Goal: Check status: Check status

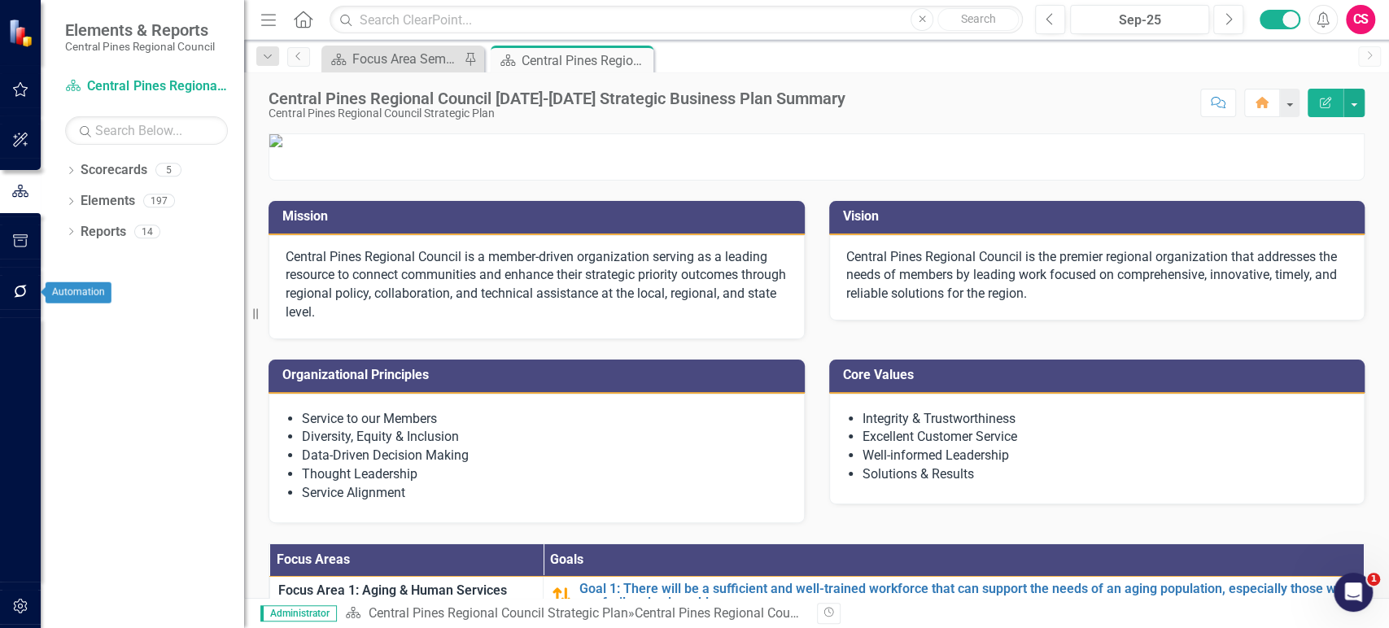
click at [20, 286] on icon "button" at bounding box center [20, 291] width 17 height 13
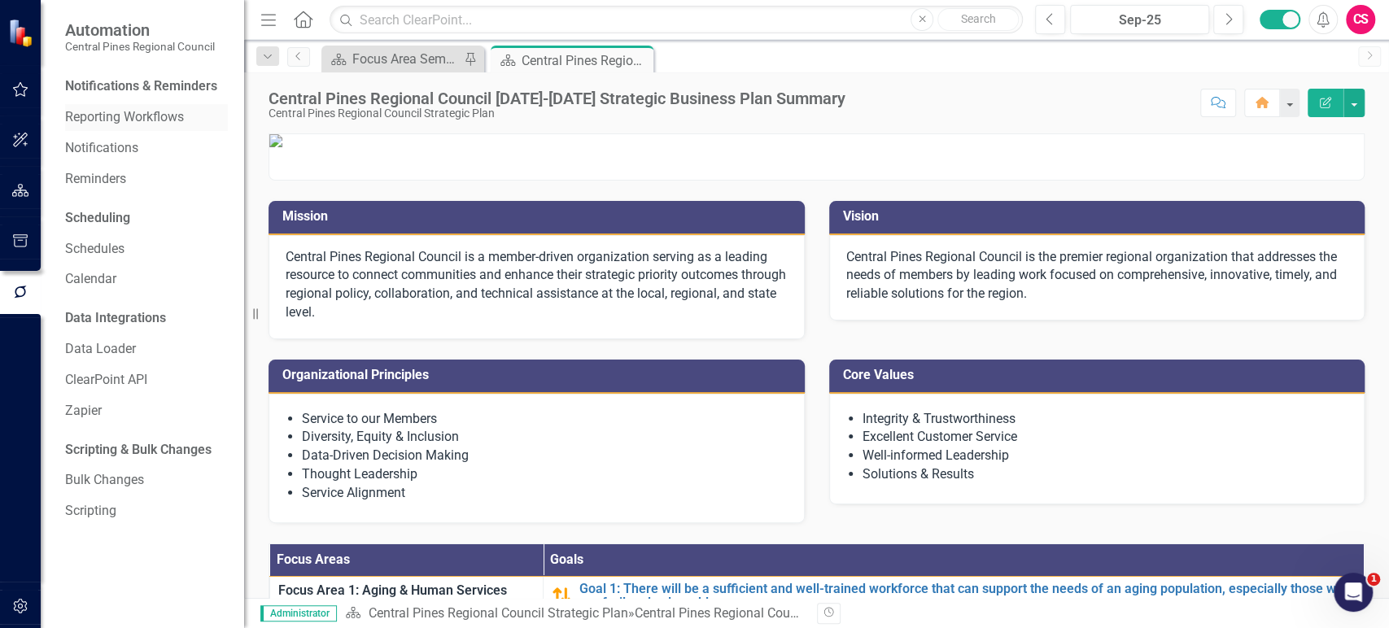
click at [137, 122] on link "Reporting Workflows" at bounding box center [146, 117] width 163 height 19
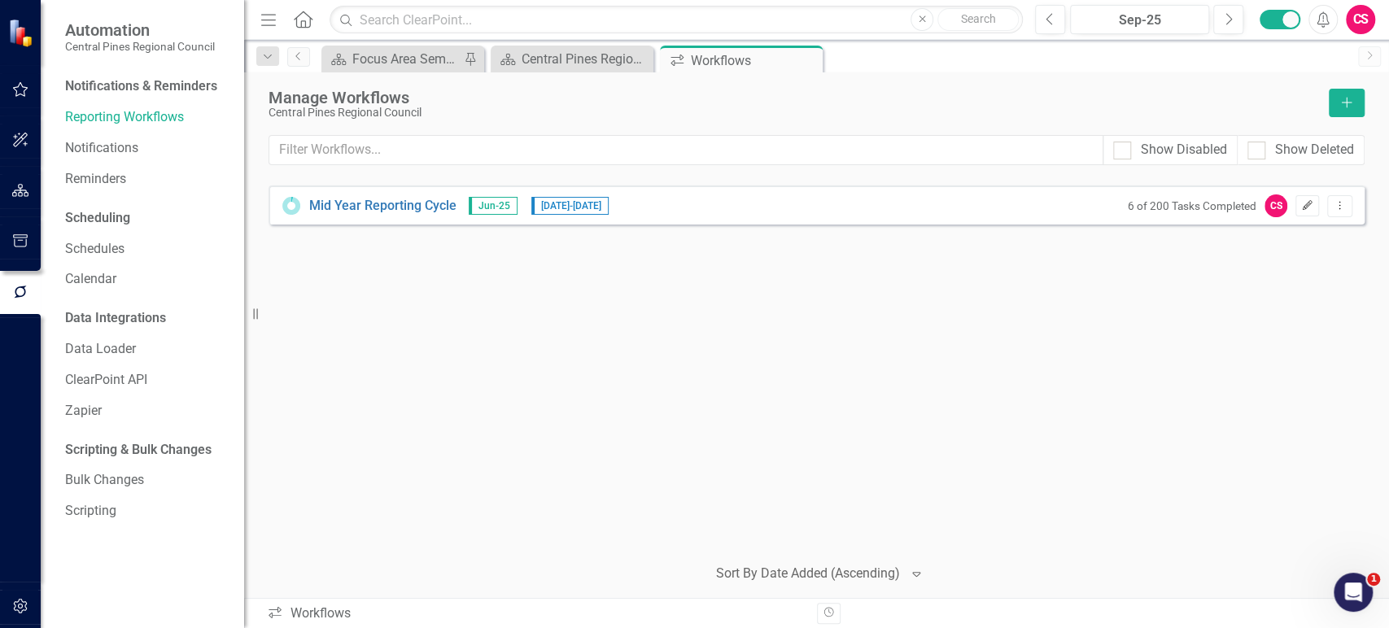
click at [1306, 202] on icon "Edit" at bounding box center [1307, 206] width 12 height 10
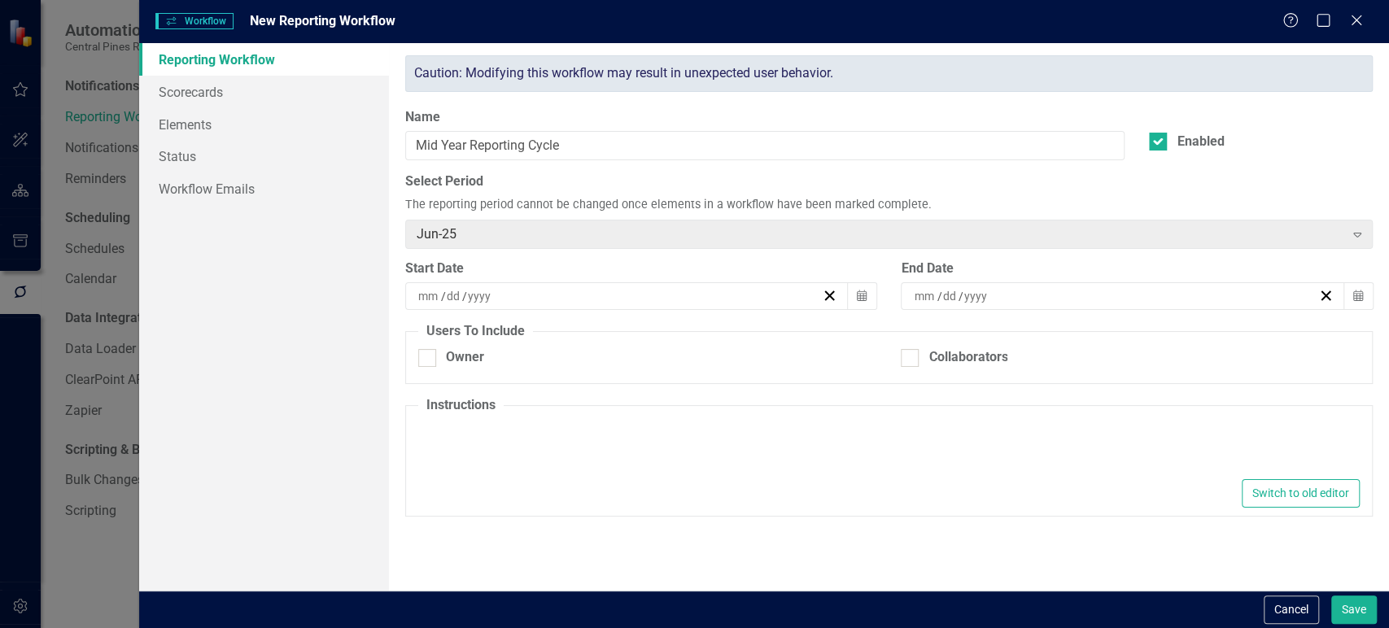
type input "8"
type input "6"
type input "2025"
type input "9"
type input "30"
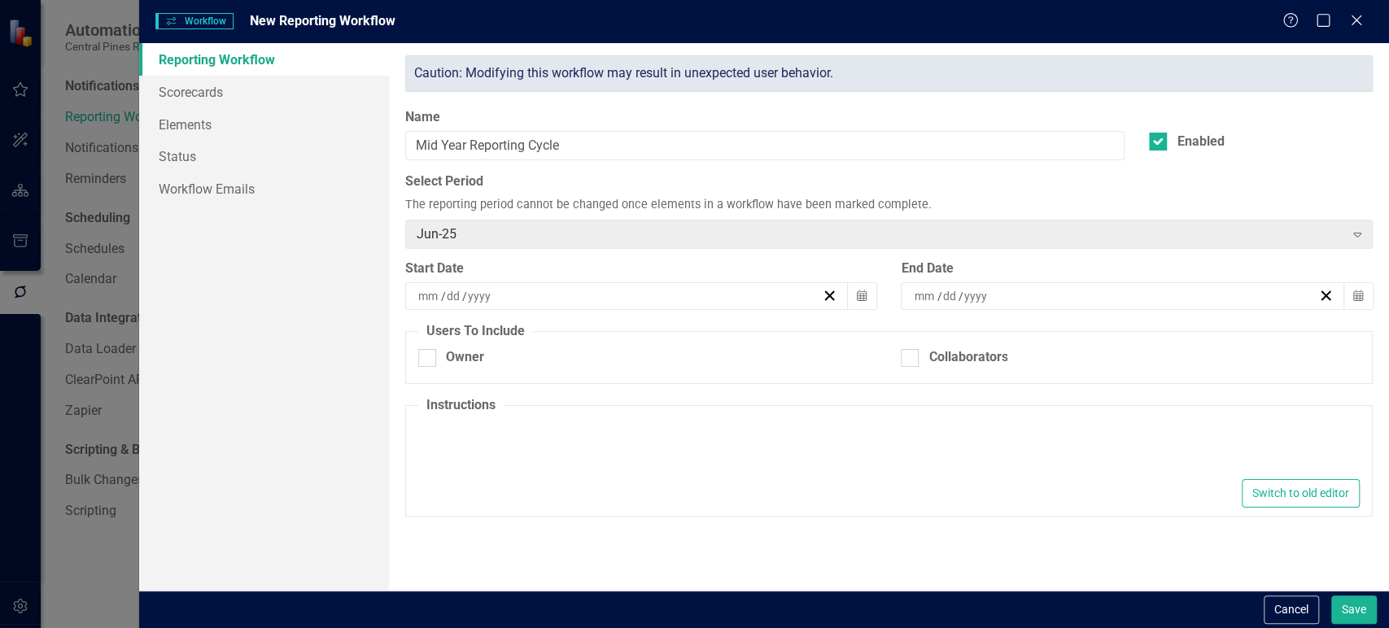
type input "2025"
type textarea "<p>We are using ClearPoint for our last update in this strategic plan. Moving f…"
checkbox input "true"
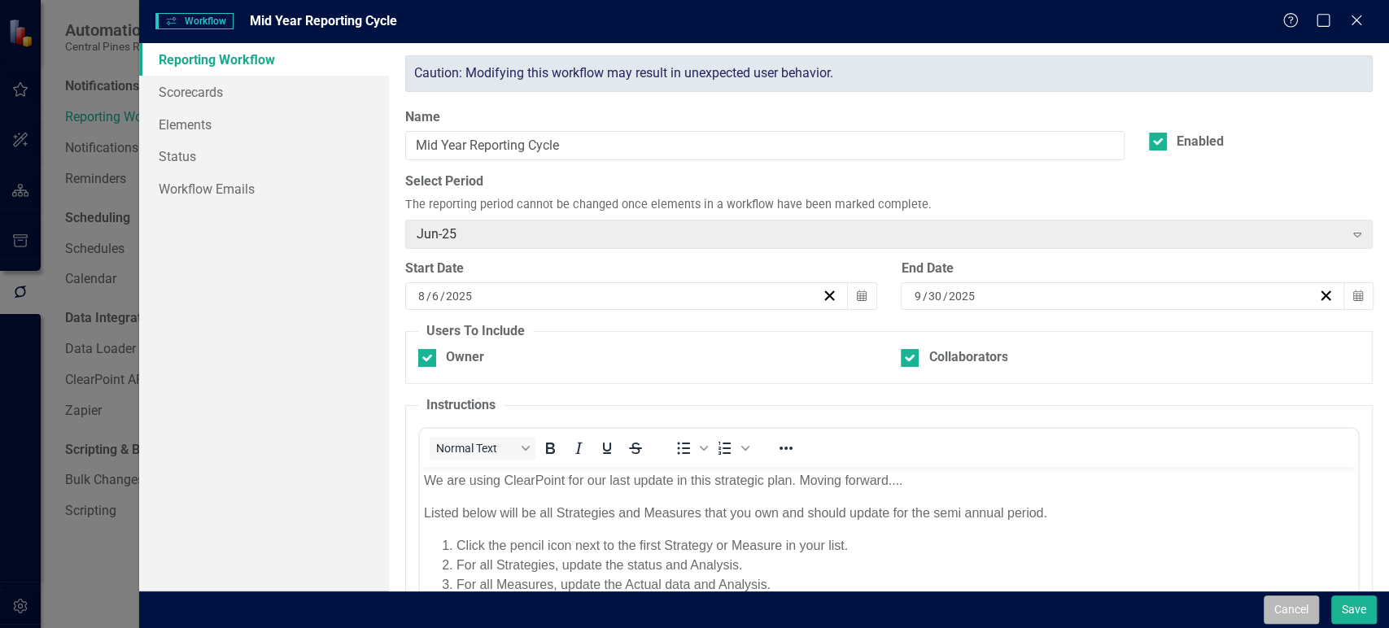
click at [1300, 613] on button "Cancel" at bounding box center [1291, 610] width 55 height 28
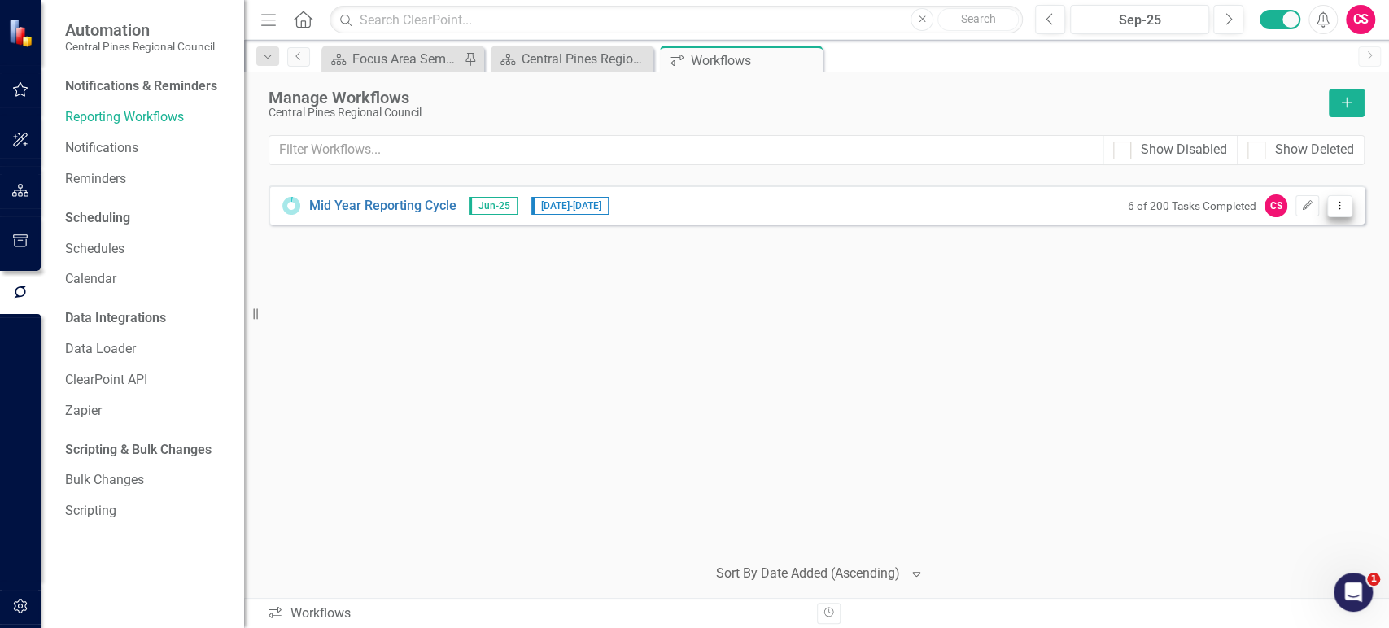
click at [1335, 208] on icon "Dropdown Menu" at bounding box center [1340, 205] width 14 height 11
click at [1259, 229] on link "Preview Preview Workflow" at bounding box center [1276, 232] width 151 height 30
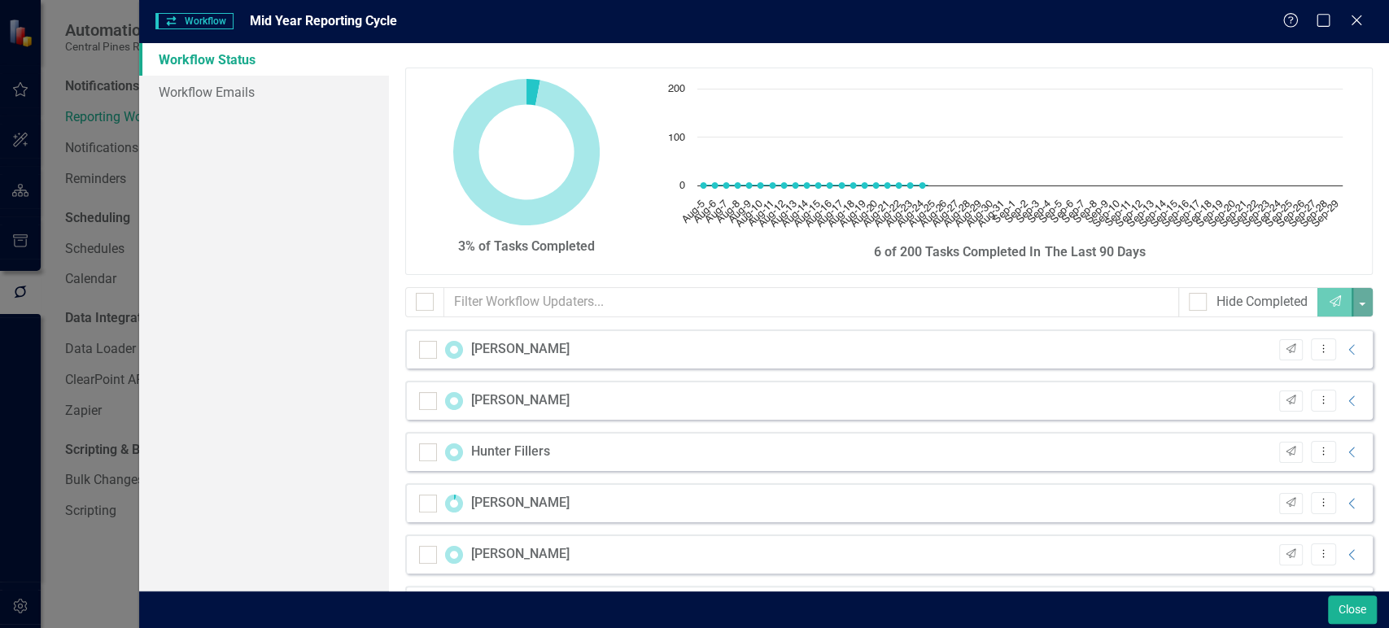
checkbox input "false"
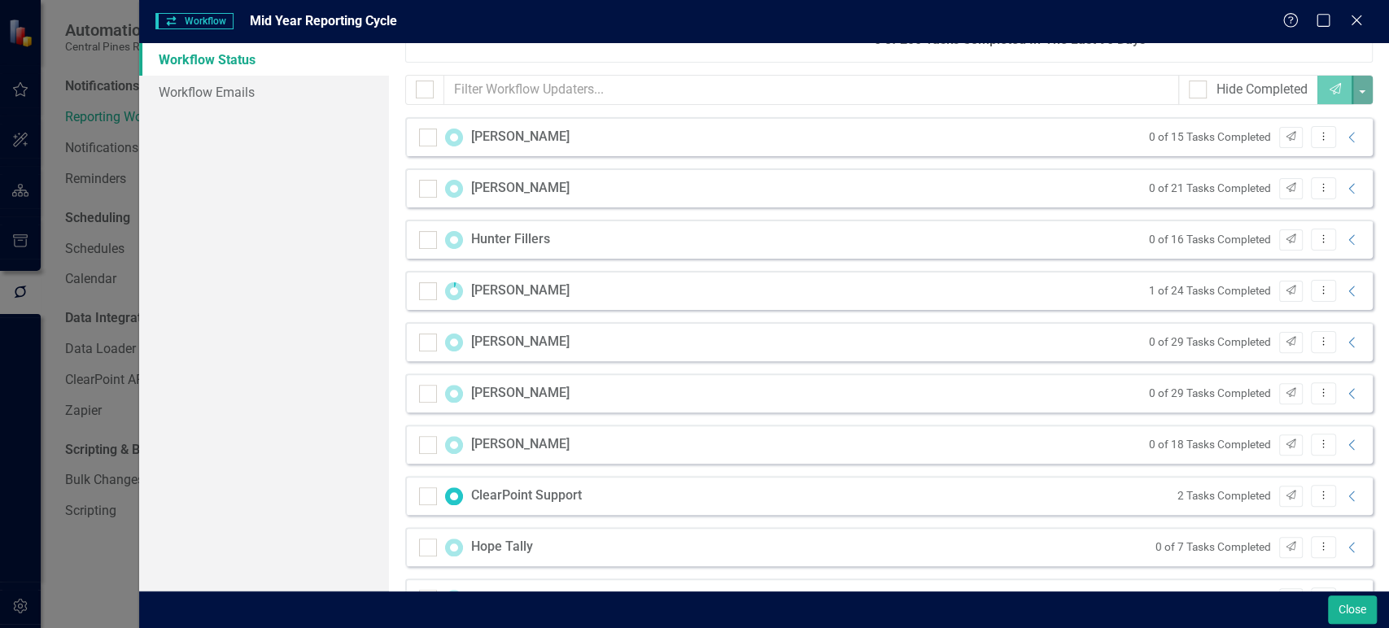
scroll to position [313, 0]
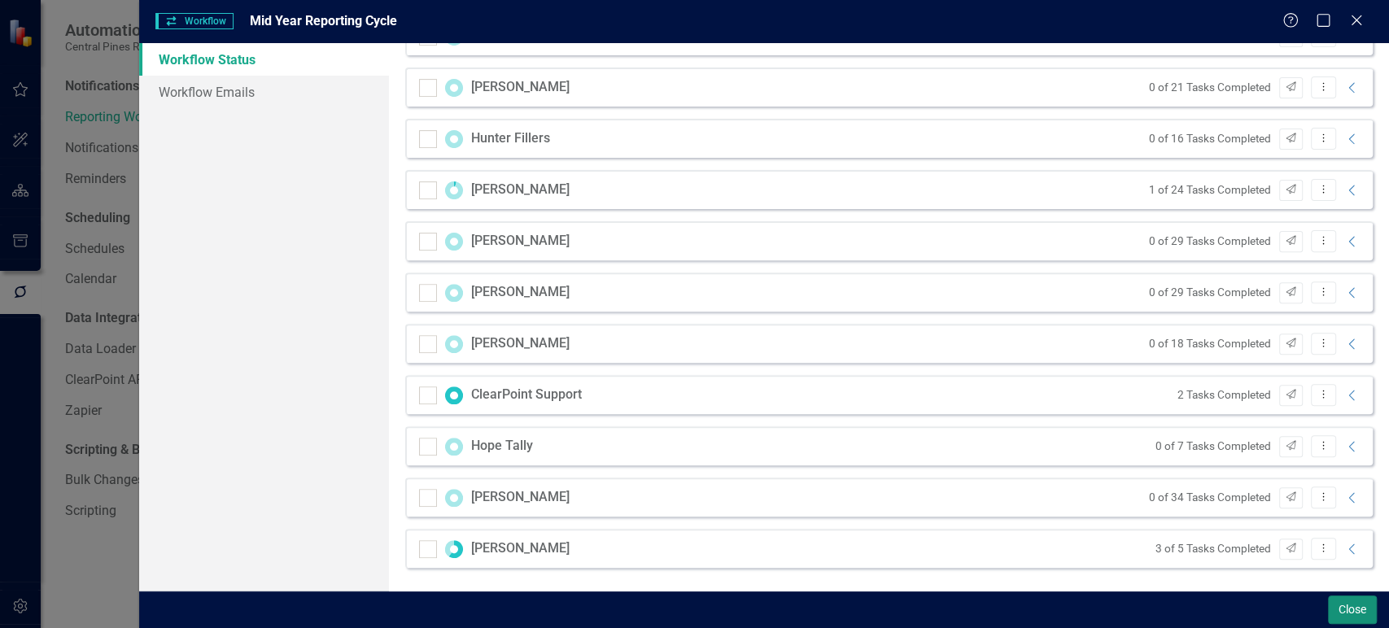
click at [1348, 611] on button "Close" at bounding box center [1352, 610] width 49 height 28
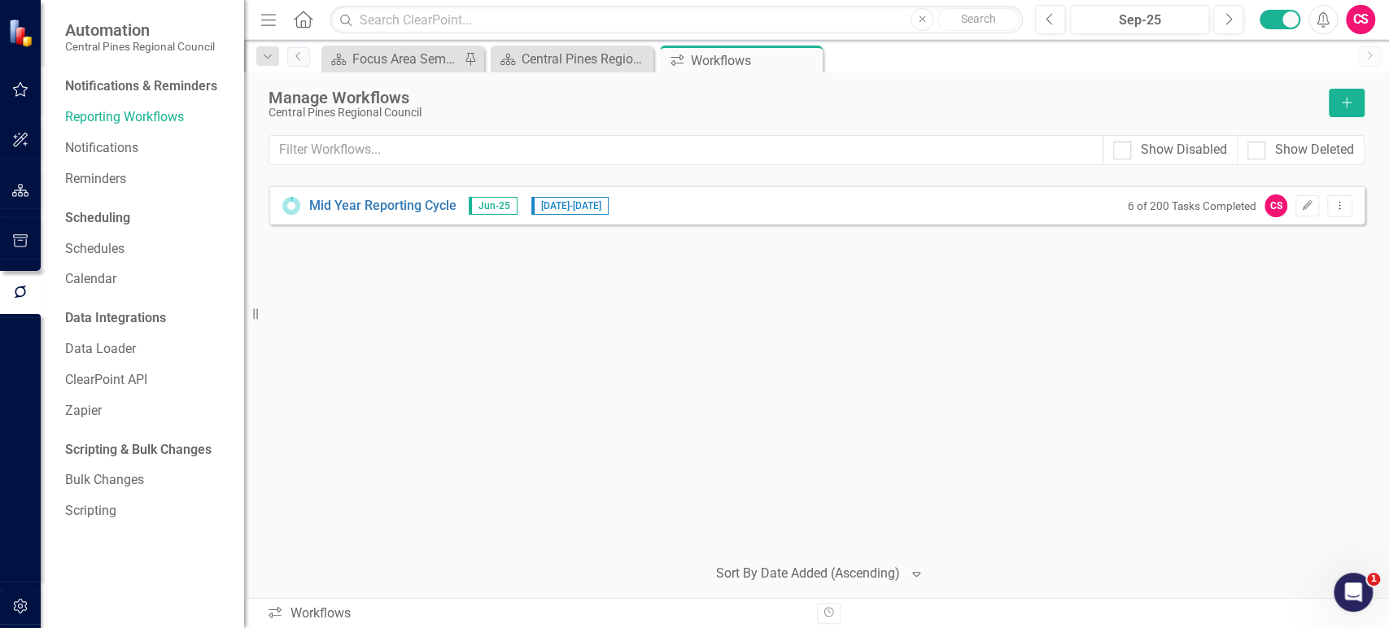
click at [26, 196] on icon "button" at bounding box center [20, 190] width 17 height 13
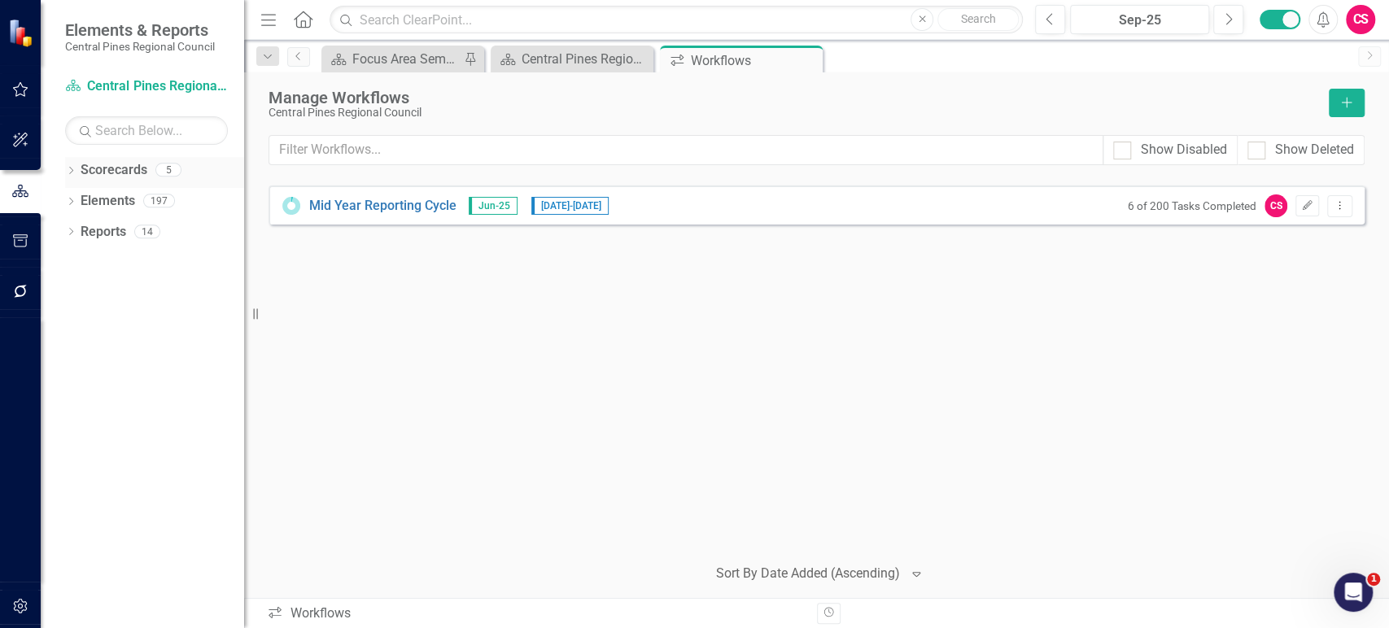
click at [125, 170] on link "Scorecards" at bounding box center [114, 170] width 67 height 19
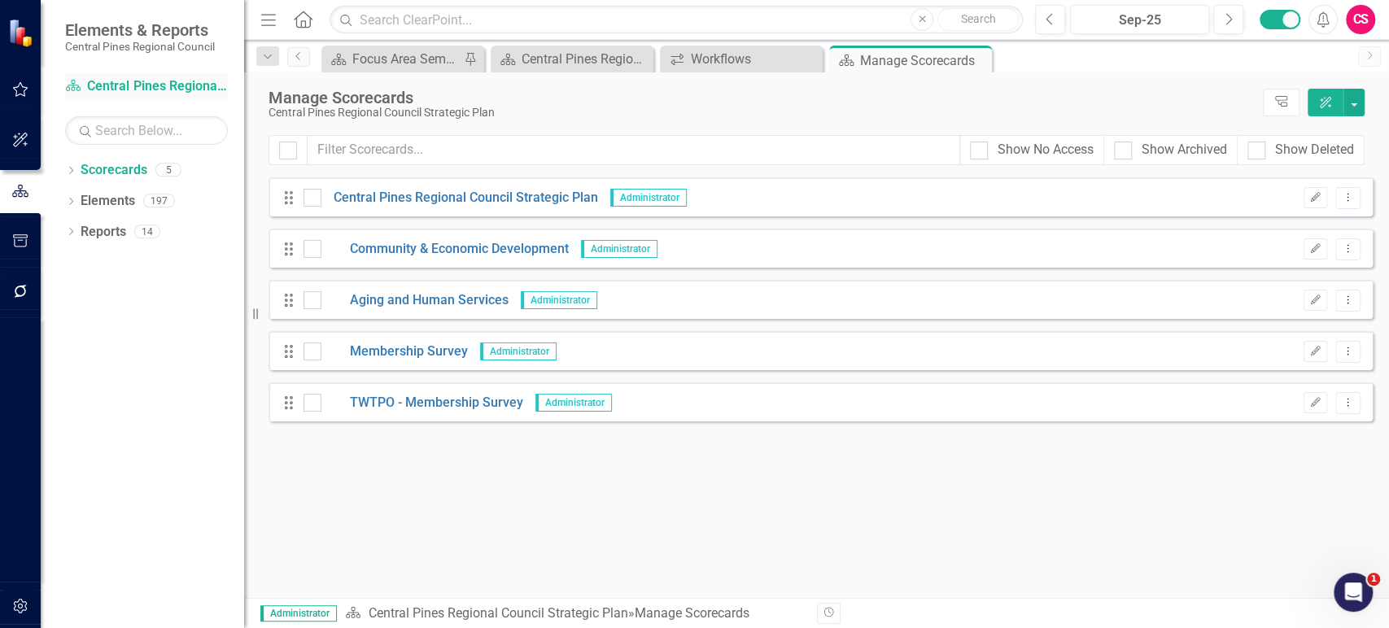
click at [175, 86] on link "Scorecard Central Pines Regional Council Strategic Plan" at bounding box center [146, 86] width 163 height 19
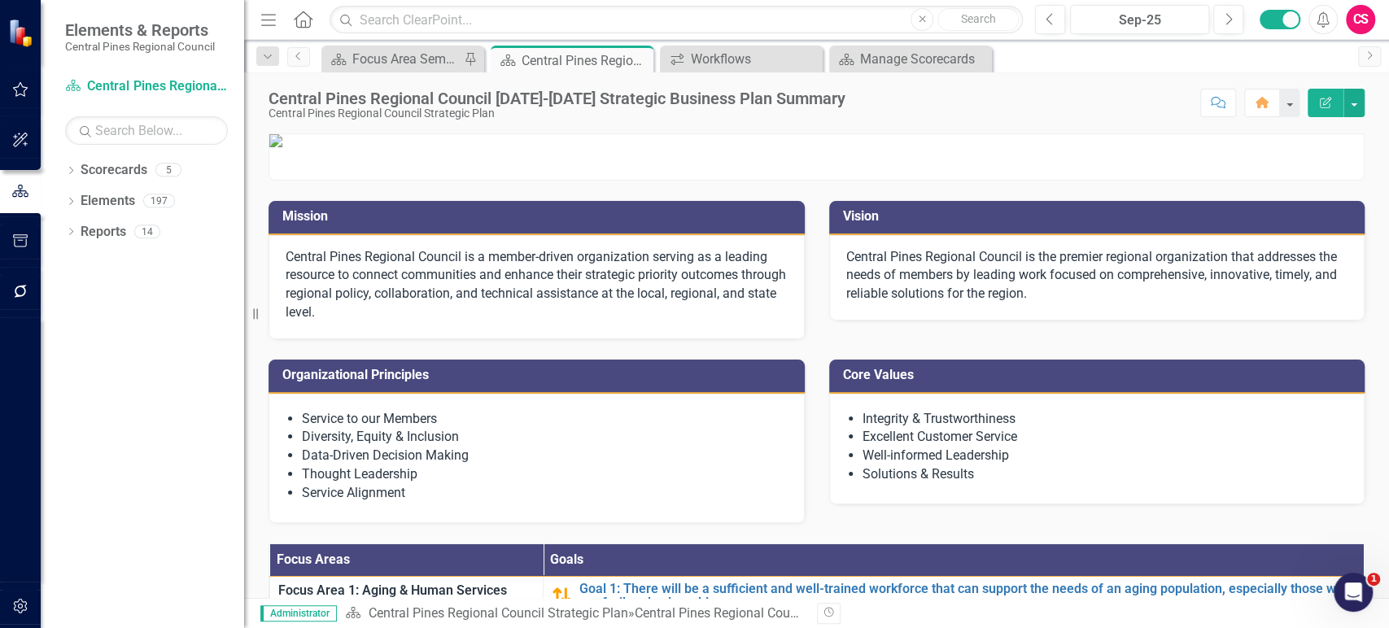
click at [161, 432] on div "Dropdown Scorecards 5 Dropdown Central Pines Regional Council Strategic Plan Co…" at bounding box center [142, 392] width 203 height 471
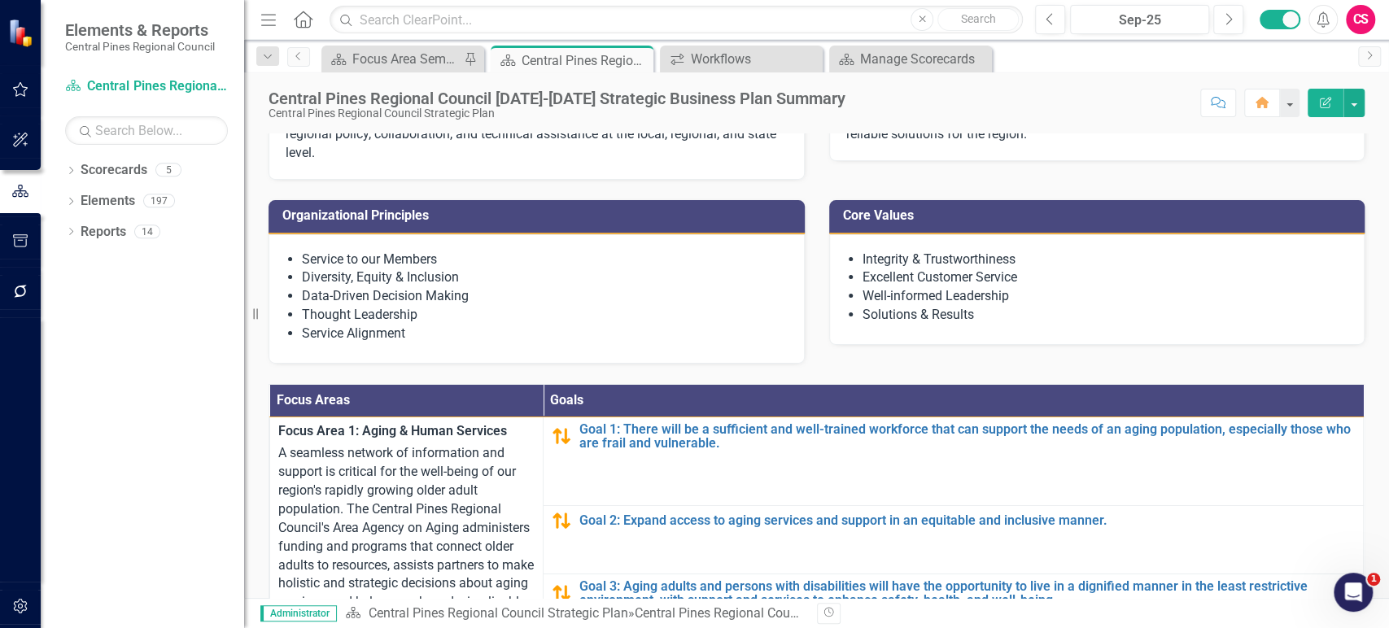
scroll to position [160, 0]
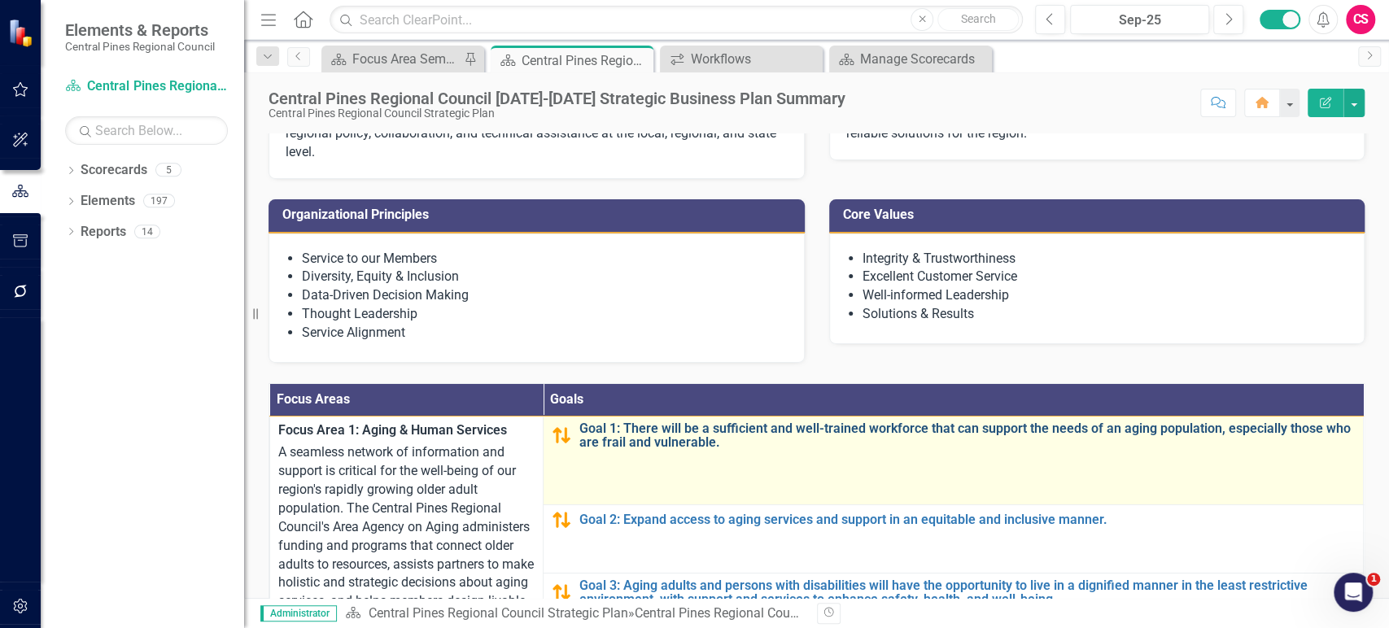
click at [620, 450] on link "Goal 1: There will be a sufficient and well-trained workforce that can support …" at bounding box center [967, 436] width 776 height 28
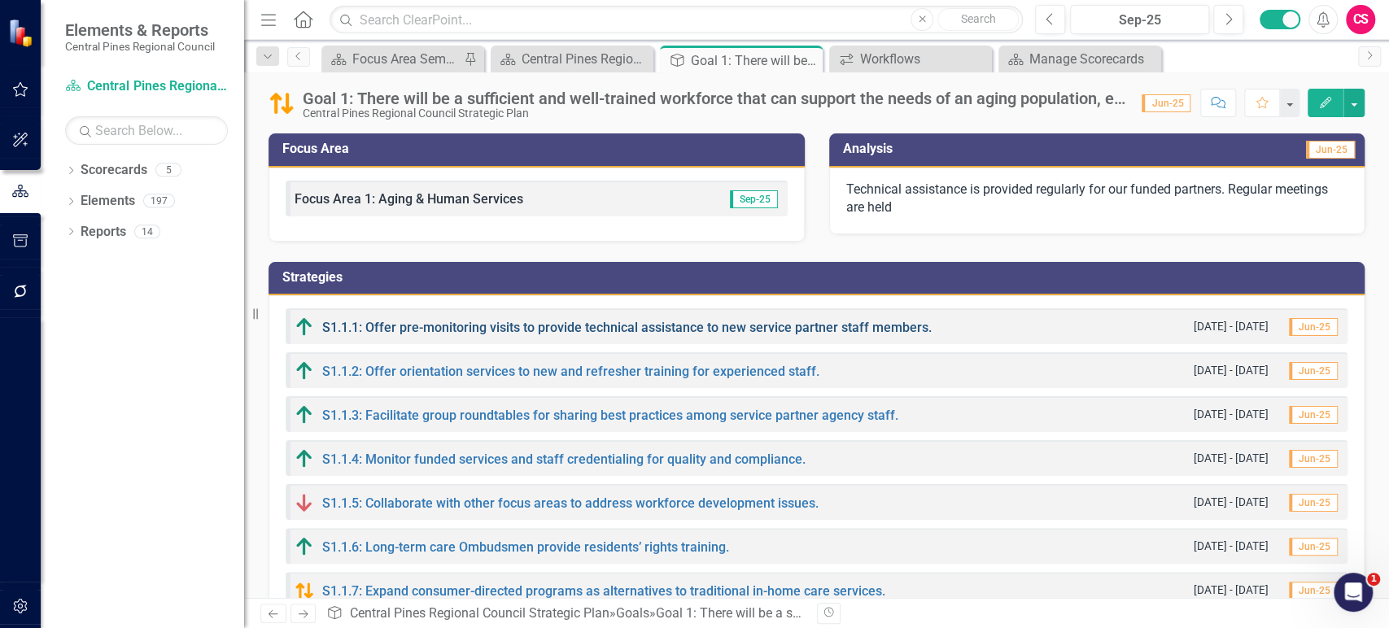
click at [692, 322] on link "S1.1.1: Offer pre-monitoring visits to provide technical assistance to new serv…" at bounding box center [627, 327] width 610 height 15
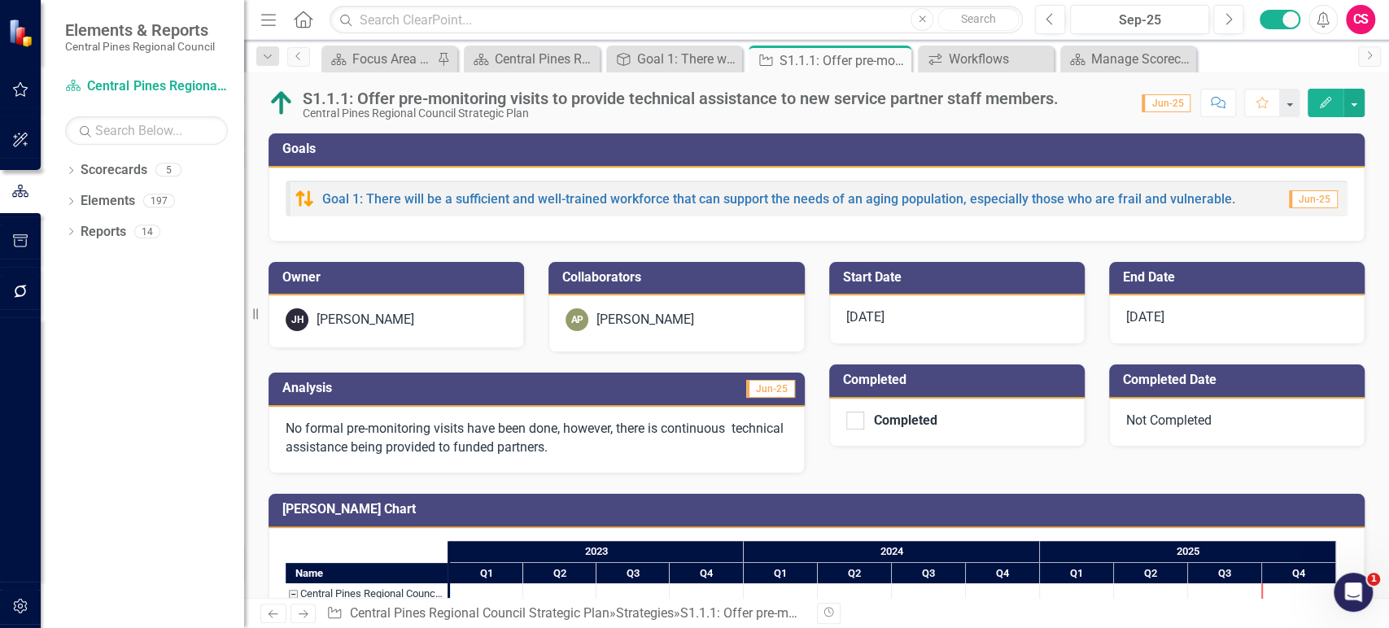
click at [301, 617] on icon "Next" at bounding box center [303, 614] width 14 height 11
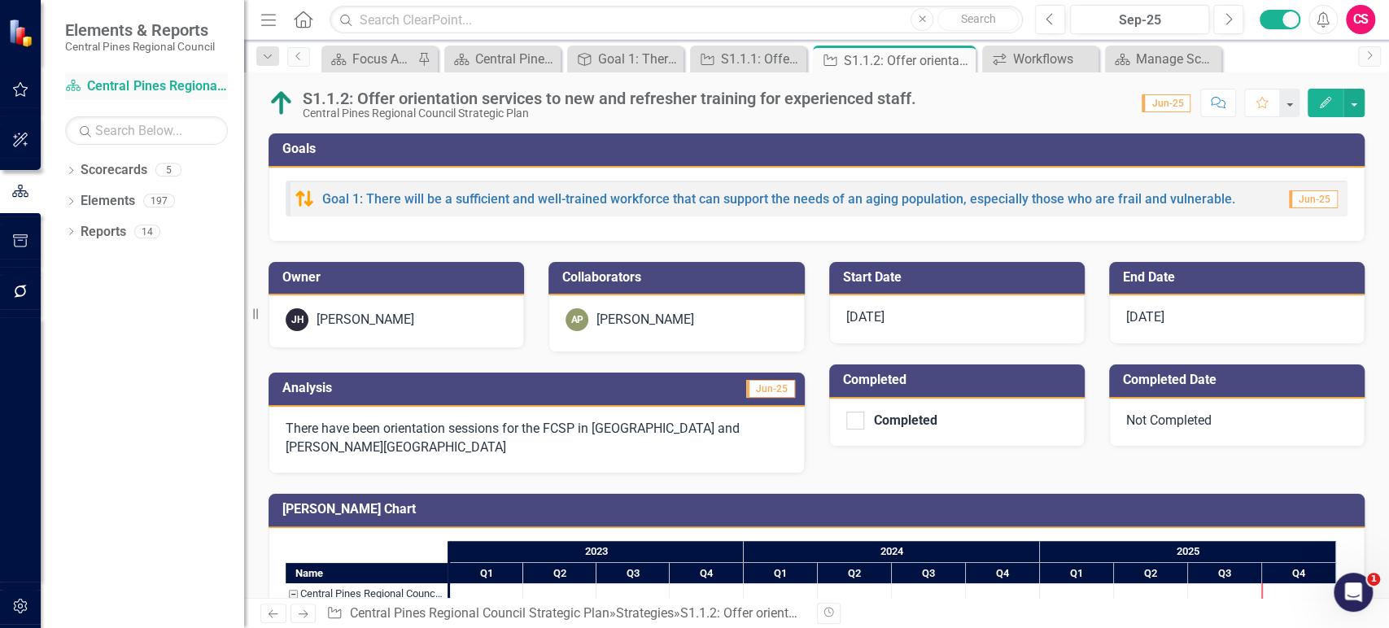
click at [199, 81] on link "Scorecard Central Pines Regional Council Strategic Plan" at bounding box center [146, 86] width 163 height 19
